Goal: Task Accomplishment & Management: Complete application form

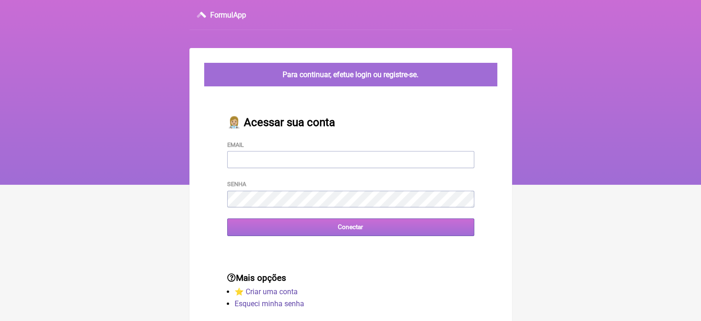
type input "[EMAIL_ADDRESS][DOMAIN_NAME]"
click at [342, 226] on input "Conectar" at bounding box center [350, 226] width 247 height 17
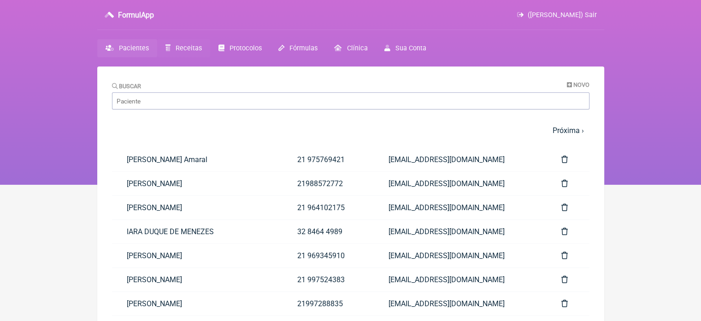
click at [181, 52] on link "Receitas" at bounding box center [183, 48] width 53 height 18
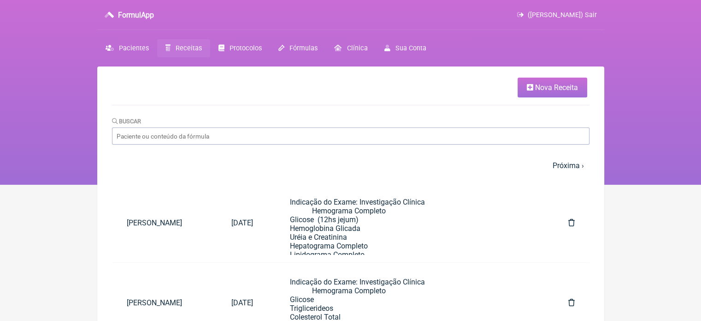
click at [546, 78] on link "Nova Receita" at bounding box center [553, 87] width 70 height 20
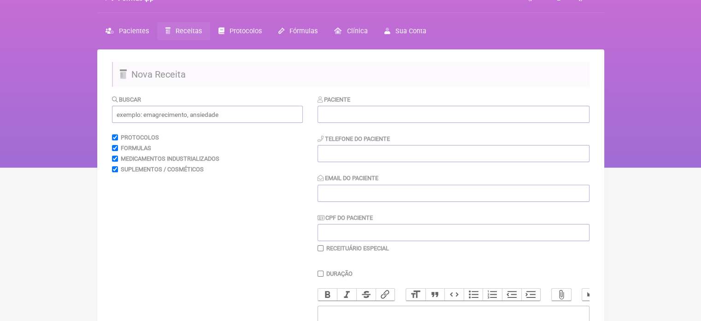
scroll to position [5, 0]
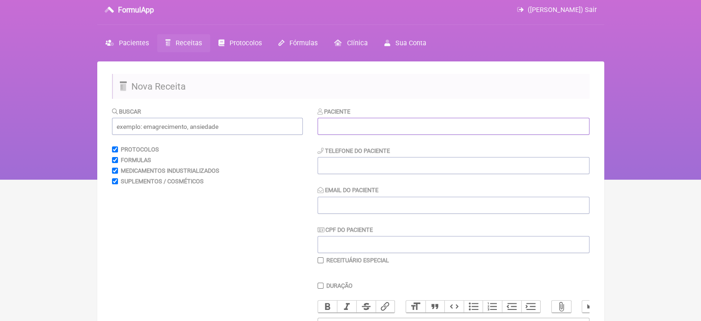
click at [347, 128] on input "text" at bounding box center [454, 126] width 272 height 17
type input "r"
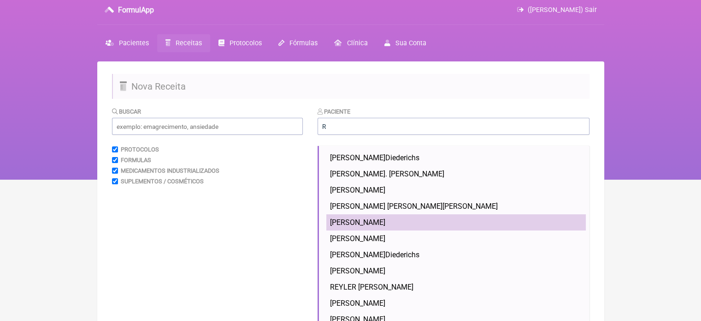
click at [362, 218] on span "ROBERTA ALINE MEDINA" at bounding box center [357, 222] width 55 height 9
type input "ROBERTA ALINE MEDINA"
type input "21966741052"
type input "ROBERTAALINE41@GMAIL.COM"
type input "12140614780"
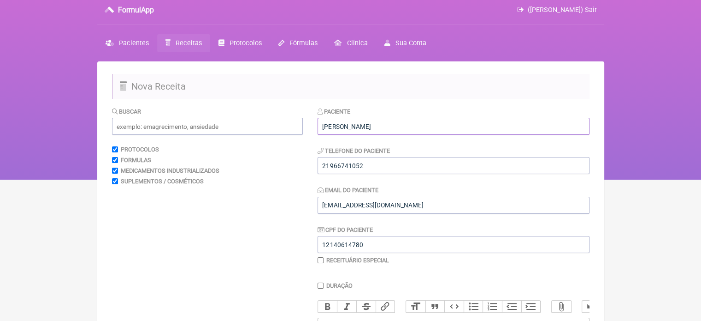
click at [368, 129] on input "ROBERTA ALINE MEDINA" at bounding box center [454, 126] width 272 height 17
type input "[PERSON_NAME] [PERSON_NAME]"
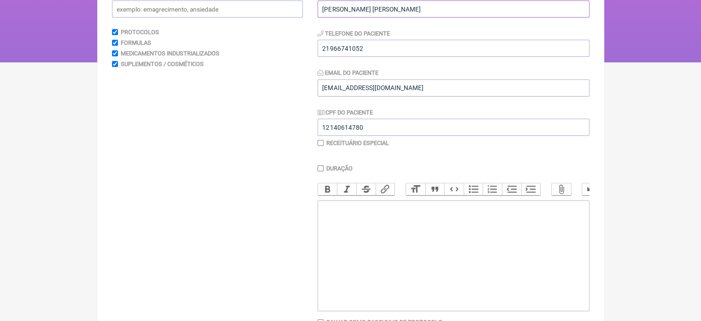
scroll to position [184, 0]
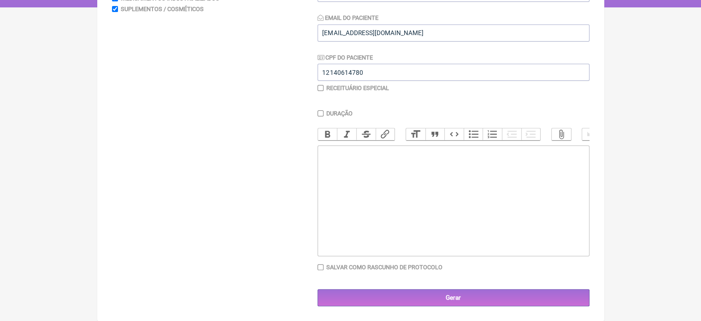
click at [379, 165] on trix-editor at bounding box center [454, 200] width 272 height 111
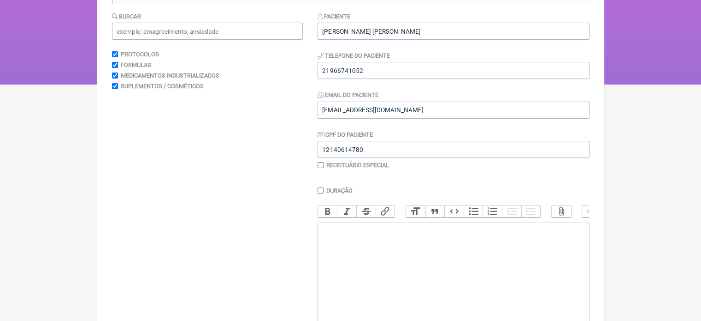
scroll to position [101, 0]
click at [377, 263] on trix-editor at bounding box center [454, 276] width 272 height 111
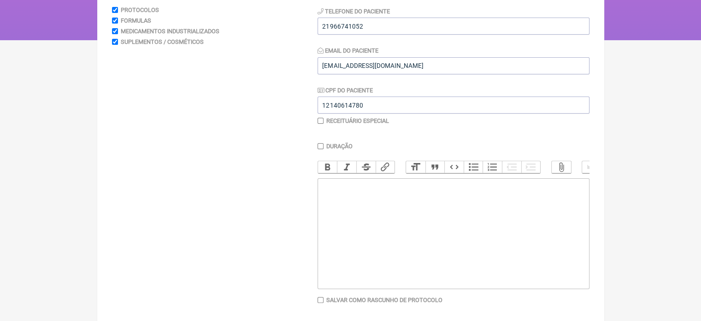
scroll to position [184, 0]
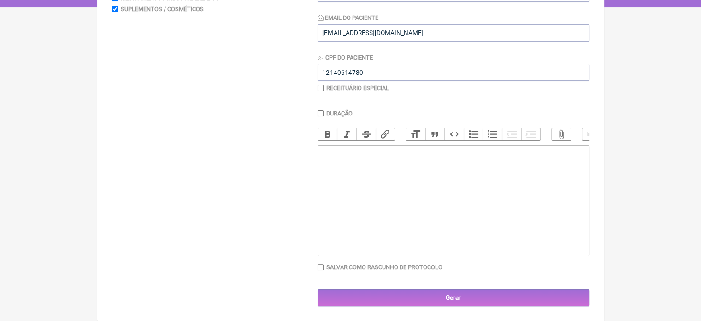
click at [396, 205] on trix-editor at bounding box center [454, 200] width 272 height 111
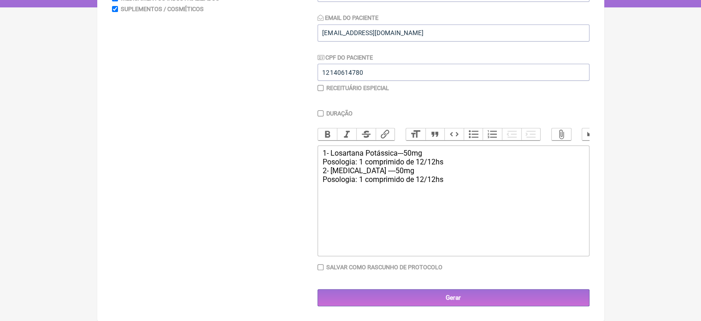
click at [450, 163] on div "1- Losartana Potássica---50mg Posologia: 1 comprimido de 12/12hs 2- Atenolol --…" at bounding box center [453, 170] width 262 height 44
click at [320, 167] on trix-editor "1- Losartana Potássica---50mg Posologia: 1 comprimido de 12/12hs 2- Atenolol --…" at bounding box center [454, 200] width 272 height 111
click at [455, 183] on div "1- Losartana Potássica---50mg Posologia: 1 comprimido de 12/12hs 2- Atenolol --…" at bounding box center [453, 170] width 262 height 44
click at [319, 194] on trix-editor "1- Losartana Potássica---50mg Posologia: 1 comprimido de 12/12hs 2- Atenolol --…" at bounding box center [454, 200] width 272 height 111
type trix-editor "<div>1- Losartana Potássica---50mg<br>&nbsp;Posologia: 1 comprimido de 12/12hs&…"
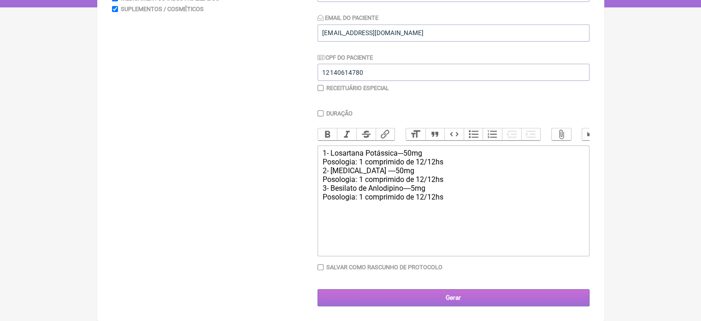
click at [436, 301] on input "Gerar" at bounding box center [454, 297] width 272 height 17
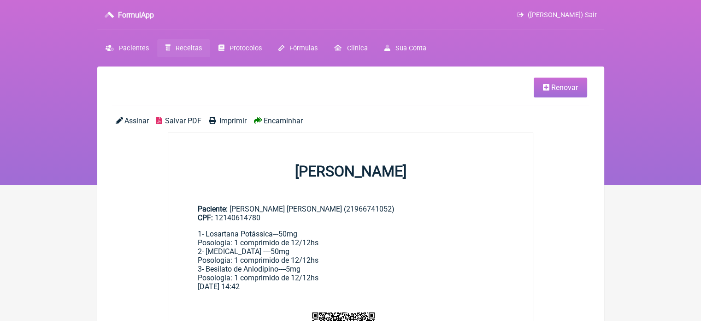
click at [226, 125] on span "Imprimir" at bounding box center [233, 120] width 27 height 9
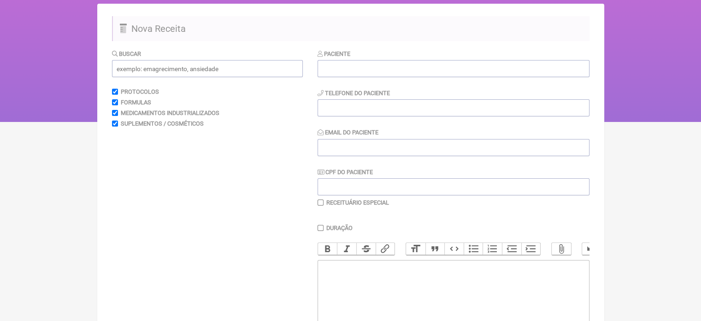
scroll to position [61, 0]
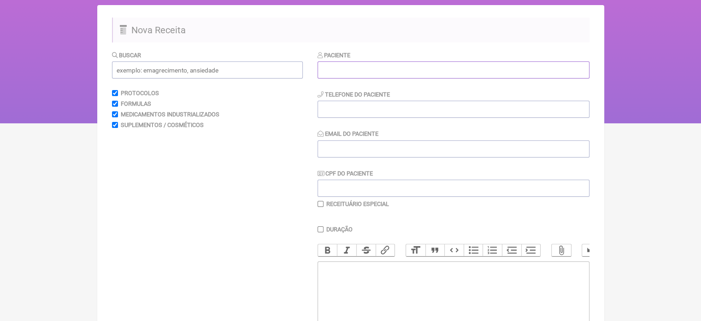
click at [476, 69] on input "text" at bounding box center [454, 69] width 272 height 17
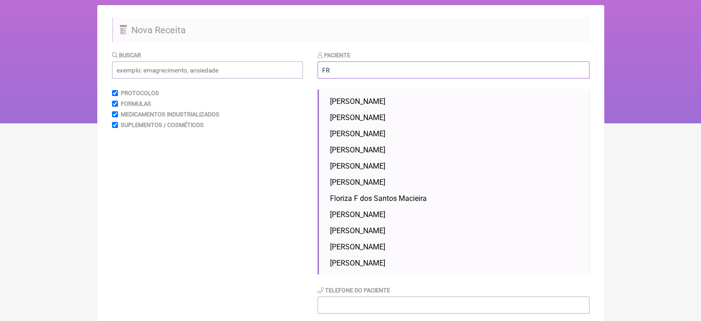
type input "F"
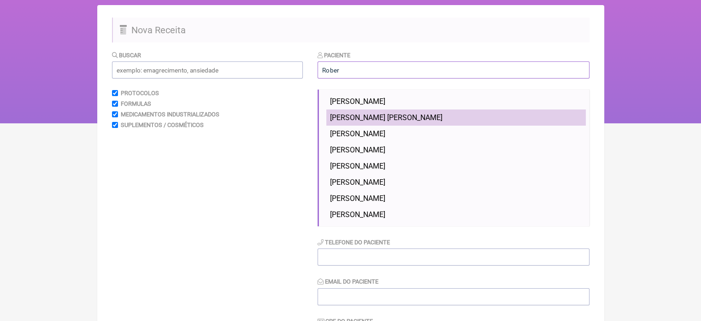
type input "Rober"
click at [470, 123] on li "[PERSON_NAME] [PERSON_NAME]" at bounding box center [457, 117] width 260 height 16
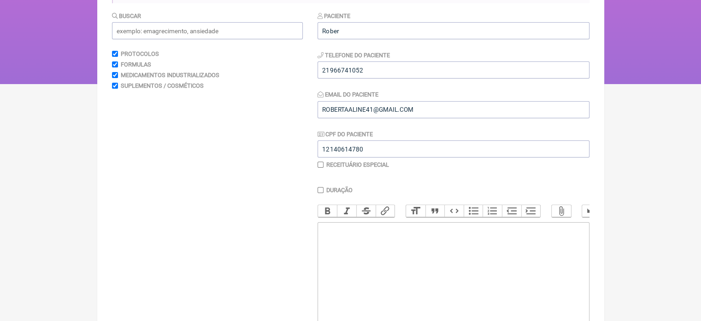
scroll to position [184, 0]
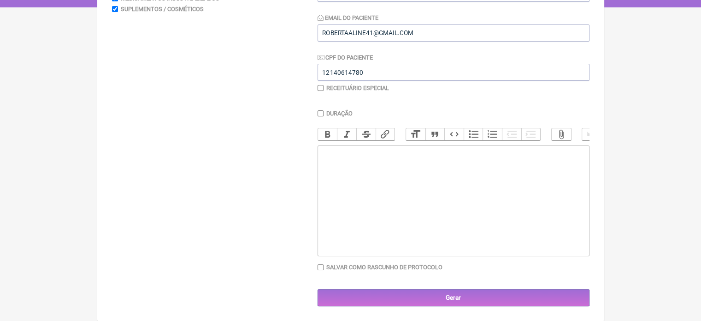
click at [336, 190] on trix-editor at bounding box center [454, 200] width 272 height 111
click at [333, 160] on div "1- Losartana Potássico----50mg" at bounding box center [453, 157] width 262 height 18
click at [356, 169] on div "1- Losartana Potássico----50mg Posologia: 1 comprimido de 12/12hs 2- Atenolol 5…" at bounding box center [453, 161] width 262 height 26
click at [394, 170] on div "1- Losartana Potássico----50mg Posologia: 1 comprimido de 12/12hs 2- Atenolol--…" at bounding box center [453, 161] width 262 height 26
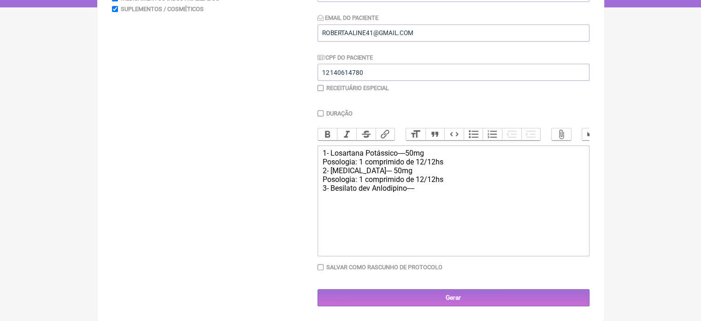
click at [369, 188] on div "1- Losartana Potássico----50mg Posologia: 1 comprimido de 12/12hs 2- Atenolol--…" at bounding box center [453, 170] width 262 height 44
click at [427, 189] on div "1- Losartana Potássico----50mg Posologia: 1 comprimido de 12/12hs 2- Atenolol--…" at bounding box center [453, 170] width 262 height 44
click at [404, 186] on div "1- Losartana Potássico----50mg Posologia: 1 comprimido de 12/12hs 2- Atenolol--…" at bounding box center [453, 174] width 262 height 53
click at [446, 185] on div "1- Losartana Potássico----50mg Posologia: 1 comprimido de 12/12hs 2- Atenolol--…" at bounding box center [453, 174] width 262 height 53
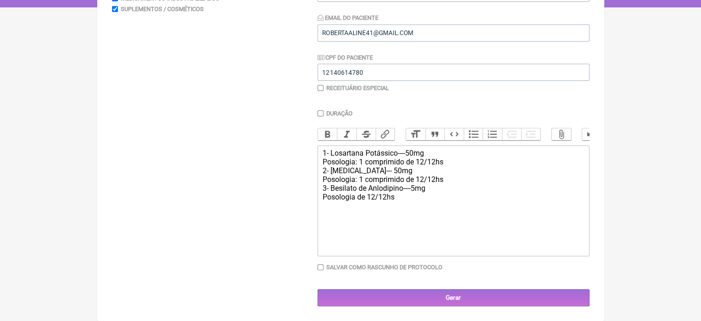
click at [354, 199] on div "1- Losartana Potássico----50mg Posologia: 1 comprimido de 12/12hs 2- Atenolol--…" at bounding box center [453, 178] width 262 height 61
type trix-editor "<div>1- Losartana Potássico----50mg<br>Posologia: 1 comprimido de 12/12hs<br>2-…"
click at [321, 85] on input "checkbox" at bounding box center [321, 88] width 6 height 6
checkbox input "true"
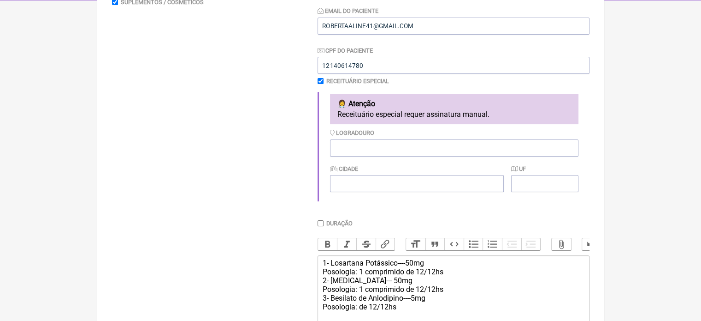
click at [263, 90] on div "Buscar Protocolos Formulas Medicamentos Industrializados Suplementos / Cosmétic…" at bounding box center [207, 172] width 191 height 488
click at [323, 222] on input "Duração" at bounding box center [321, 223] width 6 height 6
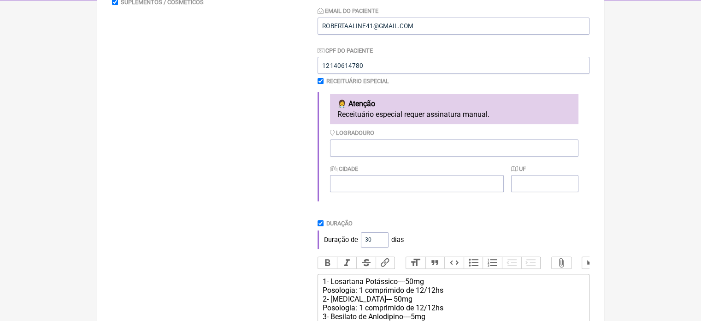
click at [323, 222] on input "Duração" at bounding box center [321, 223] width 6 height 6
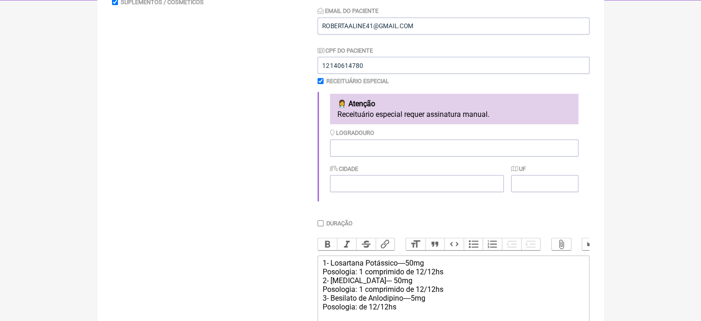
click at [323, 222] on input "Duração" at bounding box center [321, 223] width 6 height 6
checkbox input "true"
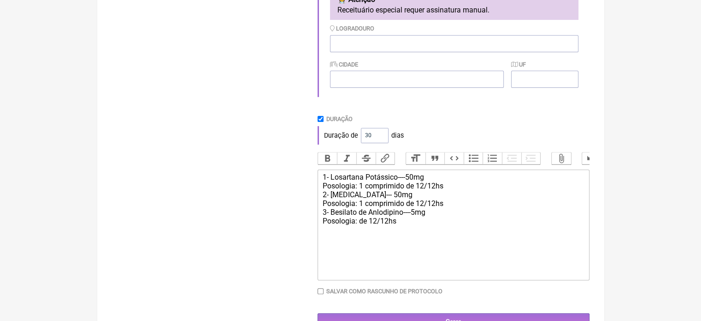
scroll to position [321, 0]
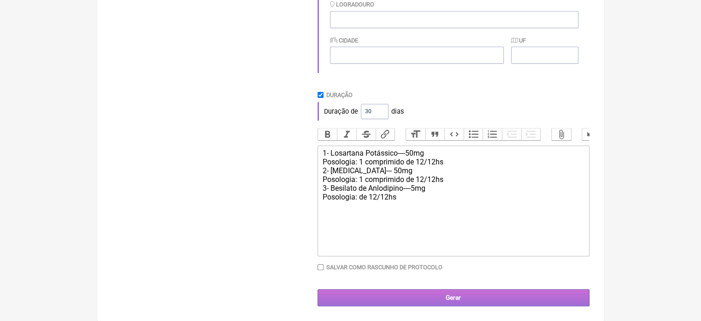
click at [489, 294] on input "Gerar" at bounding box center [454, 297] width 272 height 17
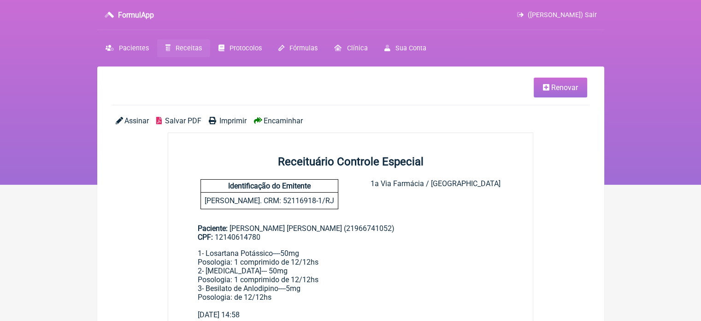
click at [227, 125] on span "Imprimir" at bounding box center [233, 120] width 27 height 9
